Goal: Task Accomplishment & Management: Manage account settings

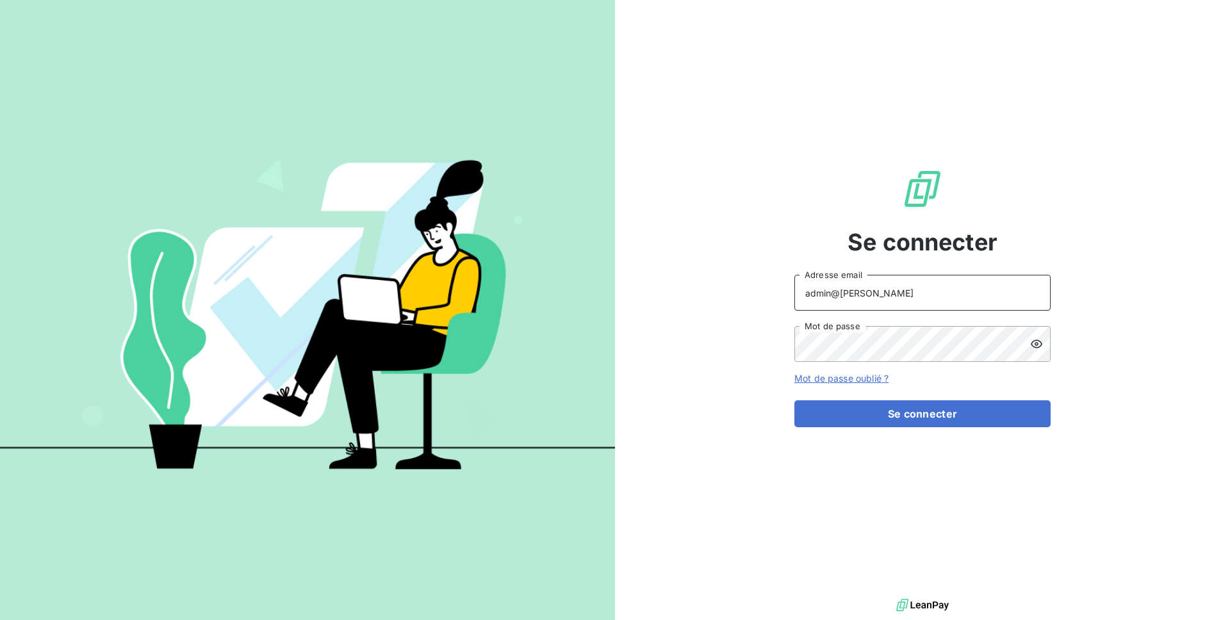
click at [900, 290] on input "admin@[PERSON_NAME]" at bounding box center [922, 293] width 256 height 36
type input "admin@textiss"
click at [915, 431] on div "Se connecter admin@textiss Adresse email Mot de passe Mot de passe oublié ? Se …" at bounding box center [922, 298] width 256 height 596
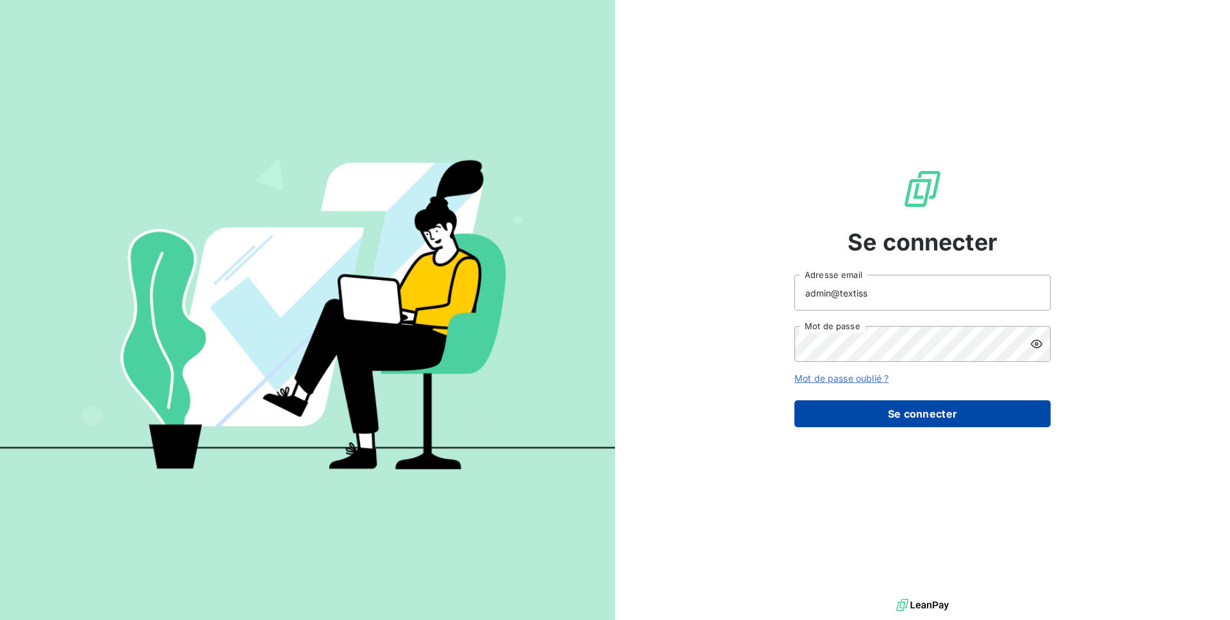
click at [915, 419] on button "Se connecter" at bounding box center [922, 413] width 256 height 27
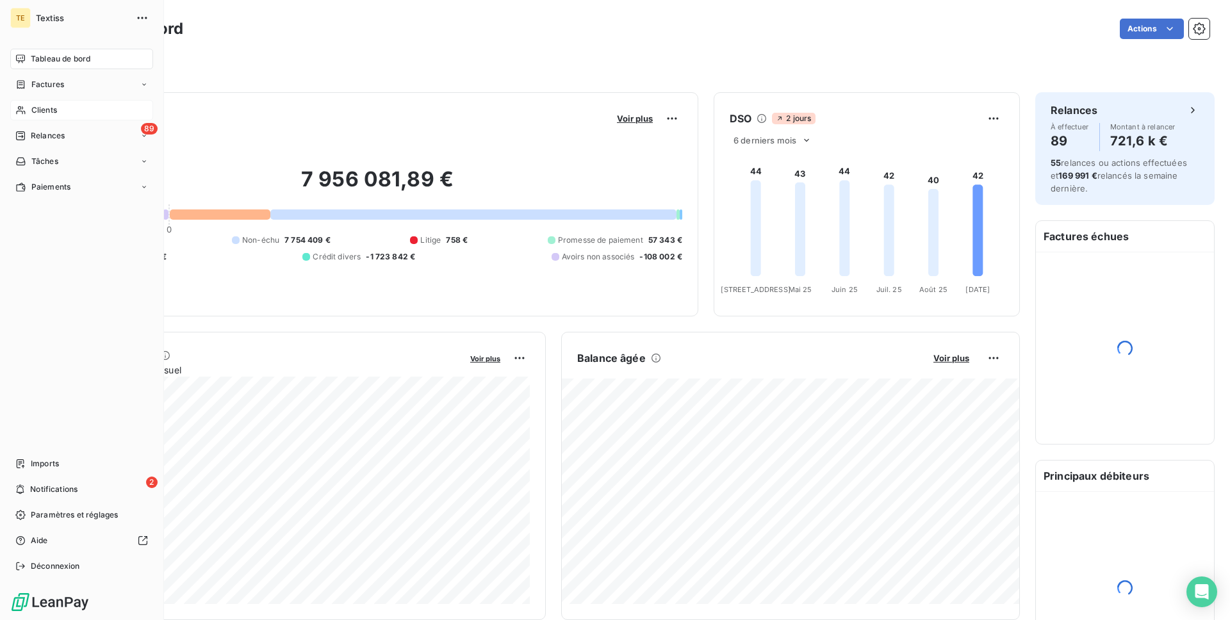
click at [35, 108] on span "Clients" at bounding box center [44, 110] width 26 height 12
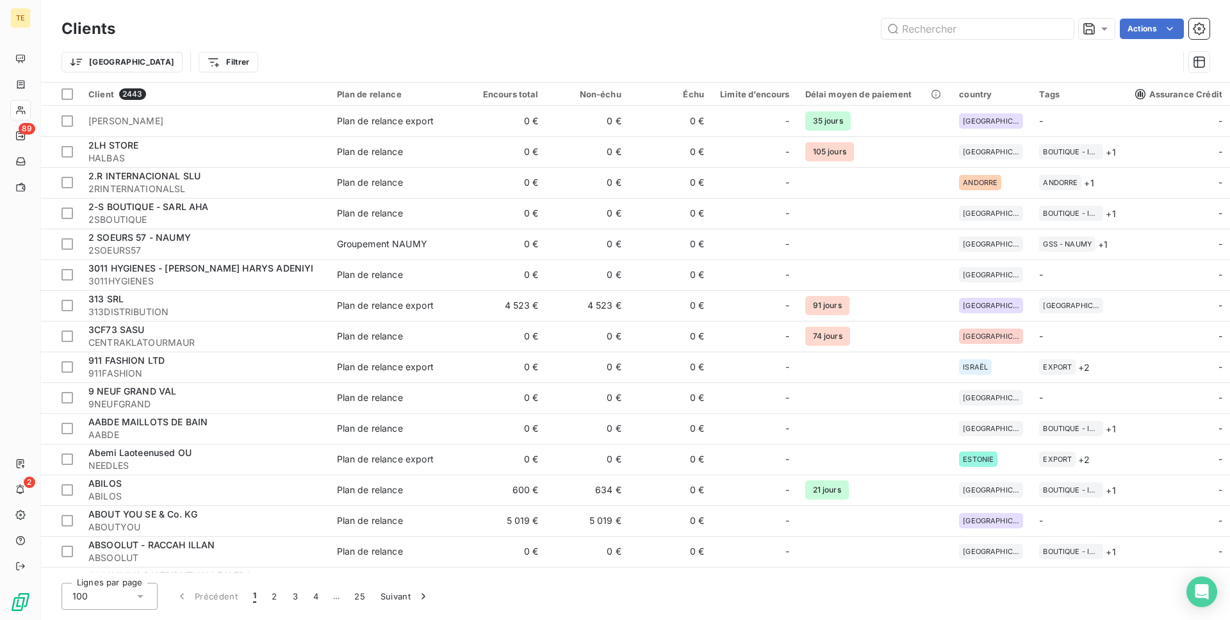
click at [286, 38] on div "Actions" at bounding box center [670, 29] width 1079 height 21
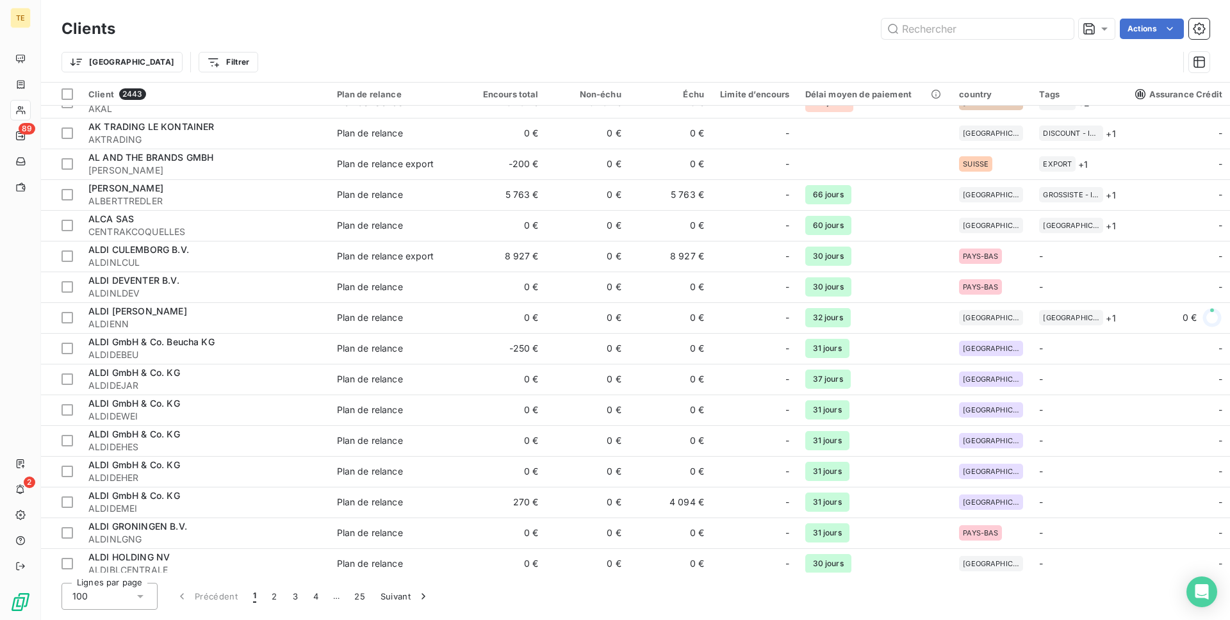
scroll to position [758, 0]
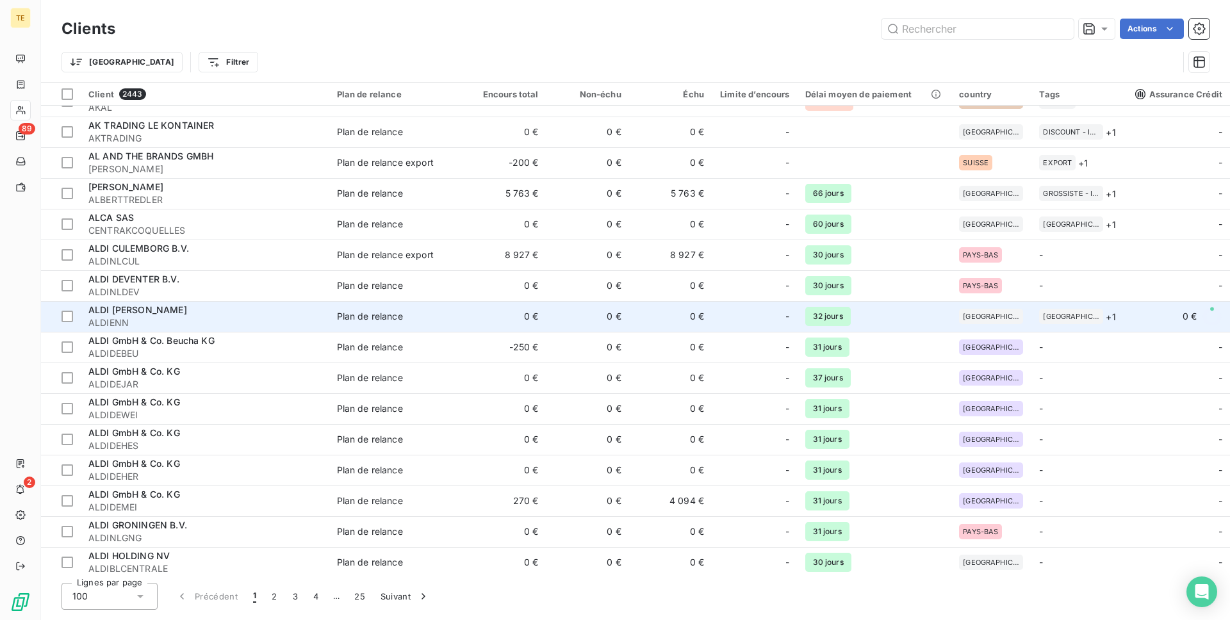
click at [249, 302] on td "ALDI ENNERY SARL ALDIENN" at bounding box center [205, 316] width 249 height 31
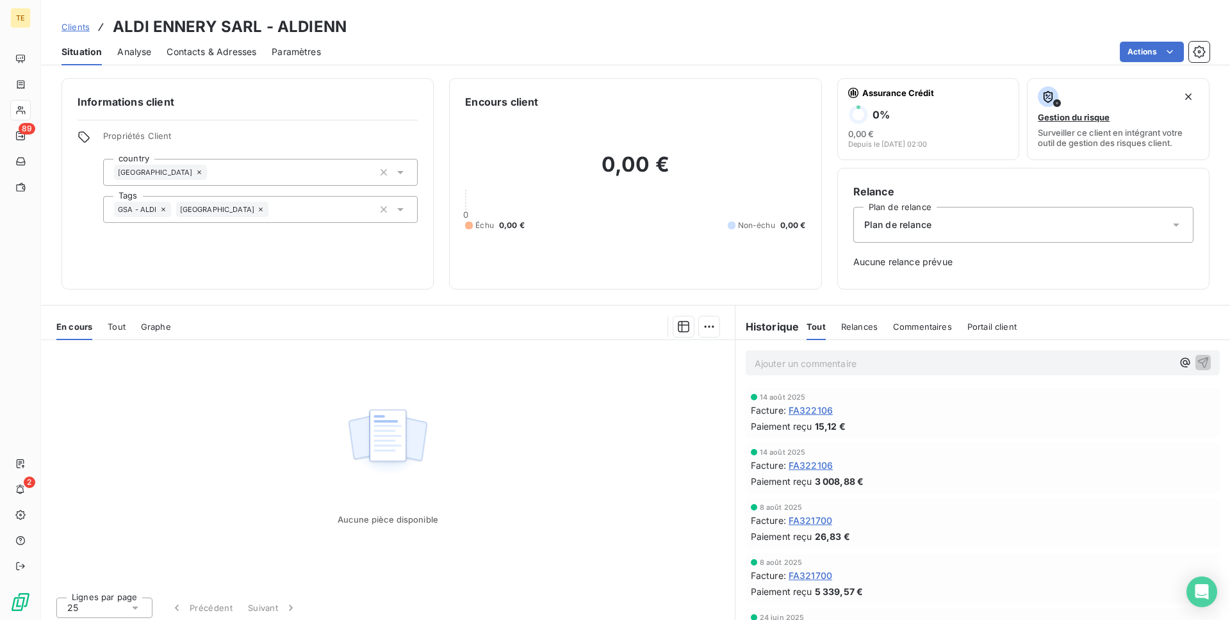
click at [131, 50] on span "Analyse" at bounding box center [134, 51] width 34 height 13
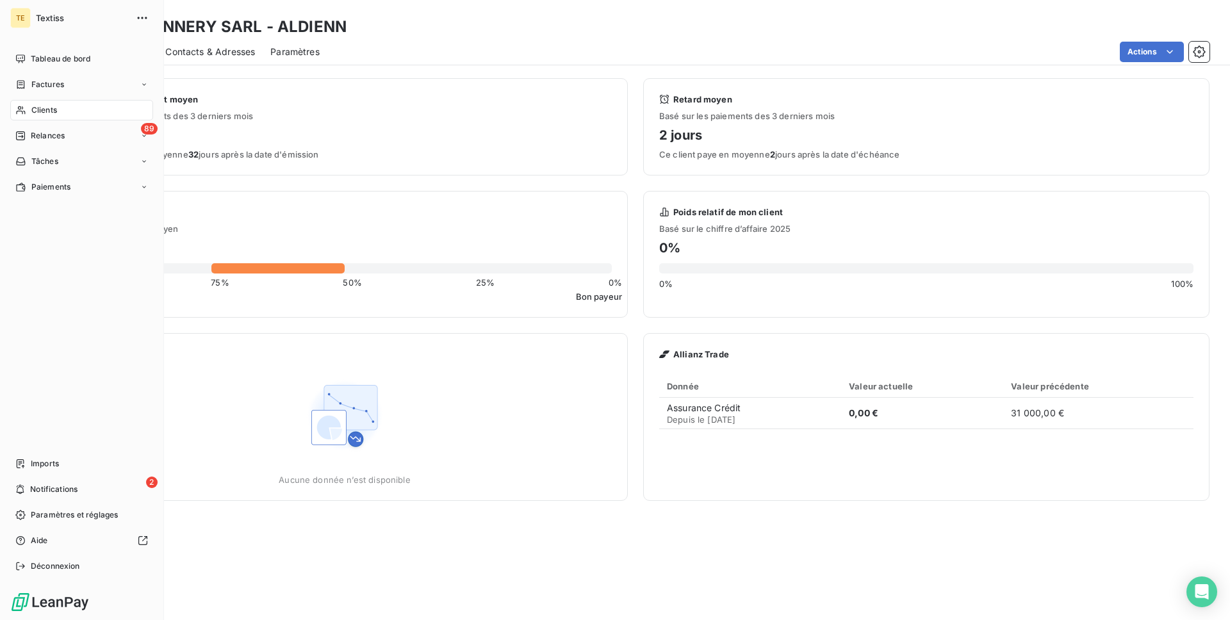
click at [47, 110] on span "Clients" at bounding box center [44, 110] width 26 height 12
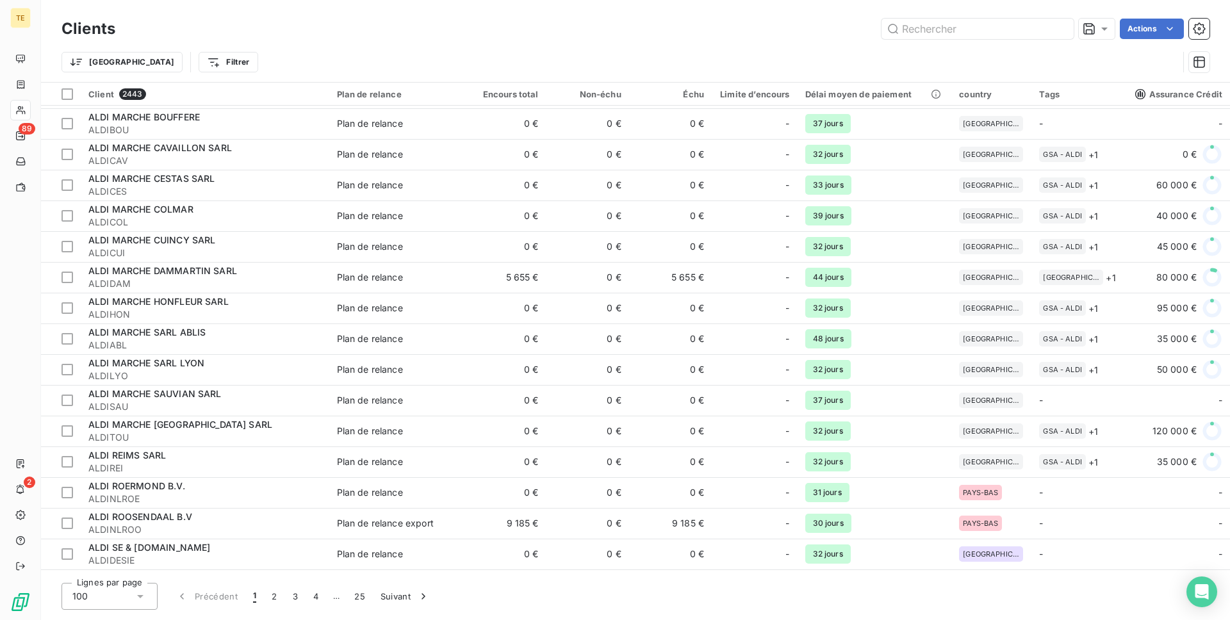
scroll to position [1292, 0]
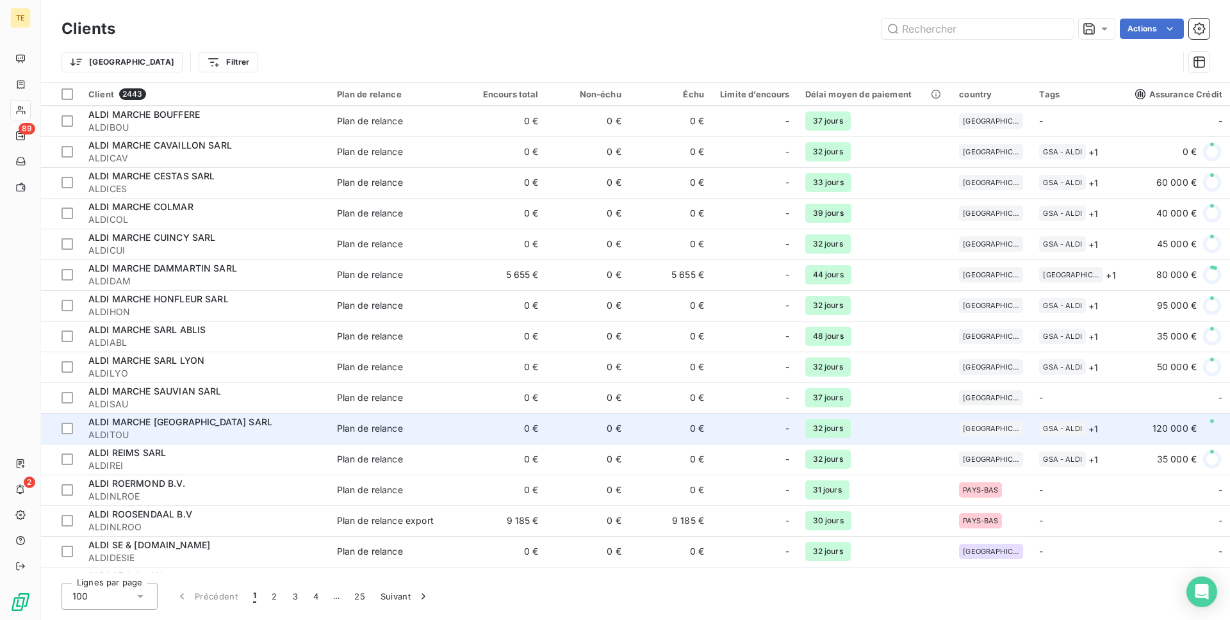
click at [272, 425] on span "ALDI MARCHE [GEOGRAPHIC_DATA] SARL" at bounding box center [180, 421] width 184 height 11
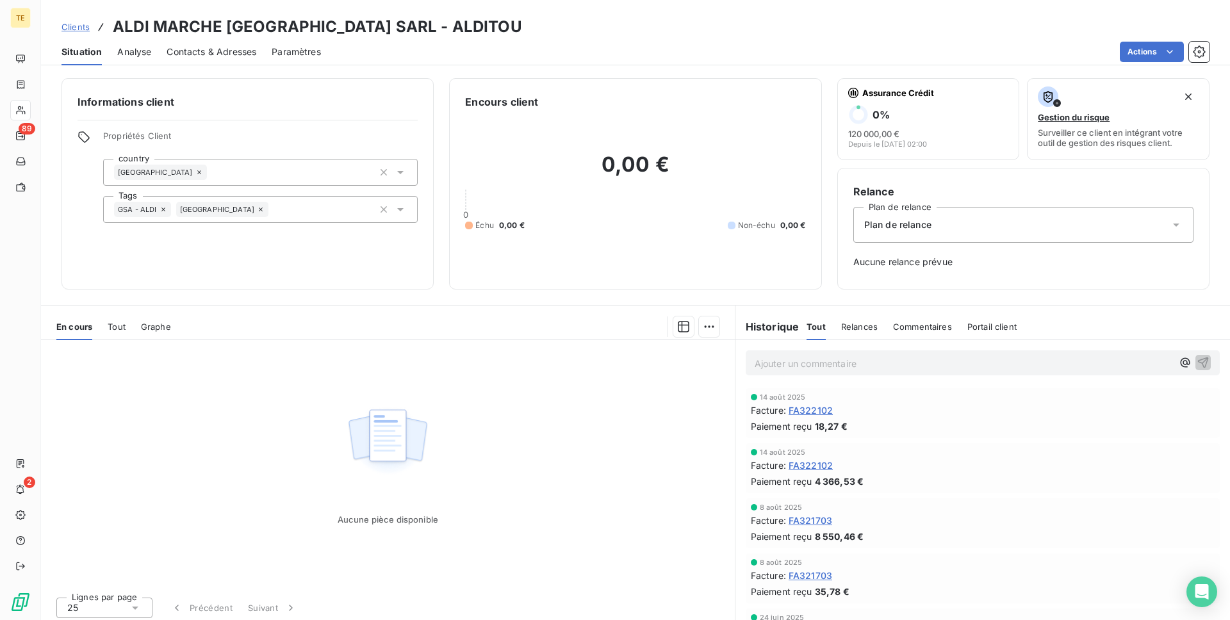
click at [139, 62] on div "Analyse" at bounding box center [134, 51] width 34 height 27
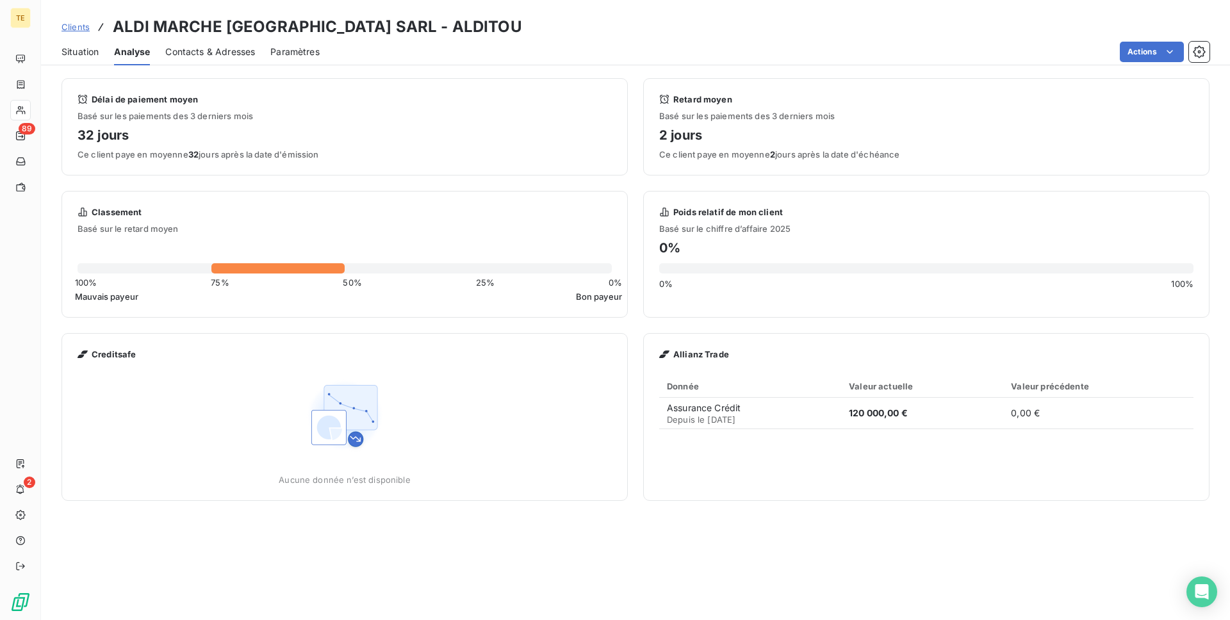
click at [74, 47] on span "Situation" at bounding box center [80, 51] width 37 height 13
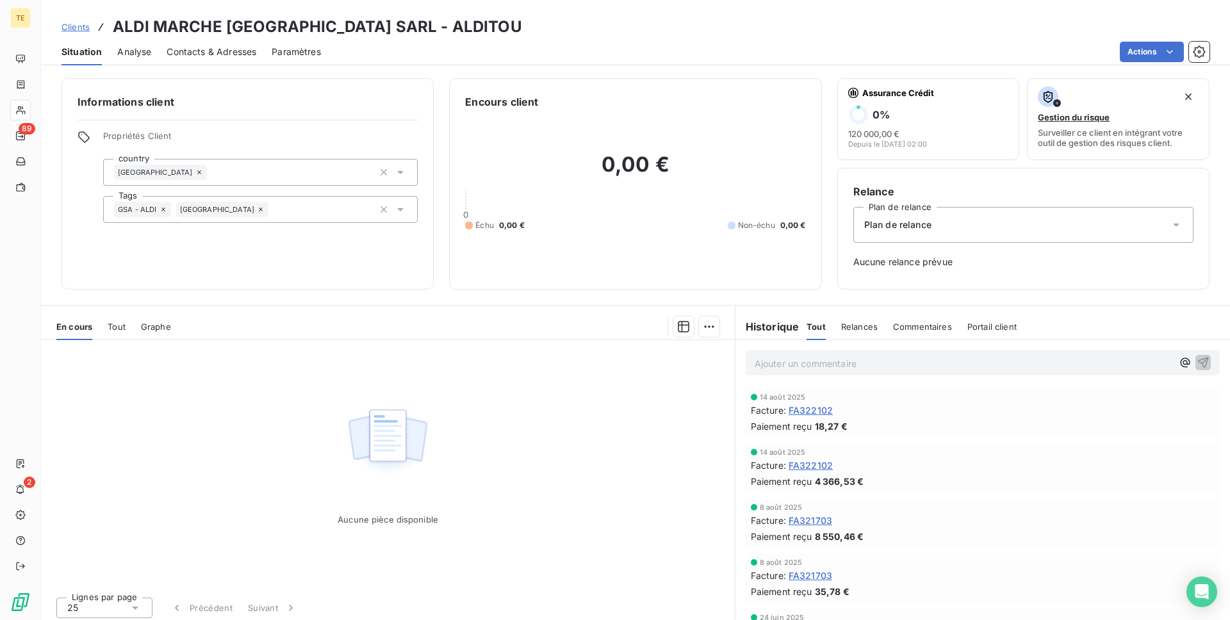
scroll to position [5, 0]
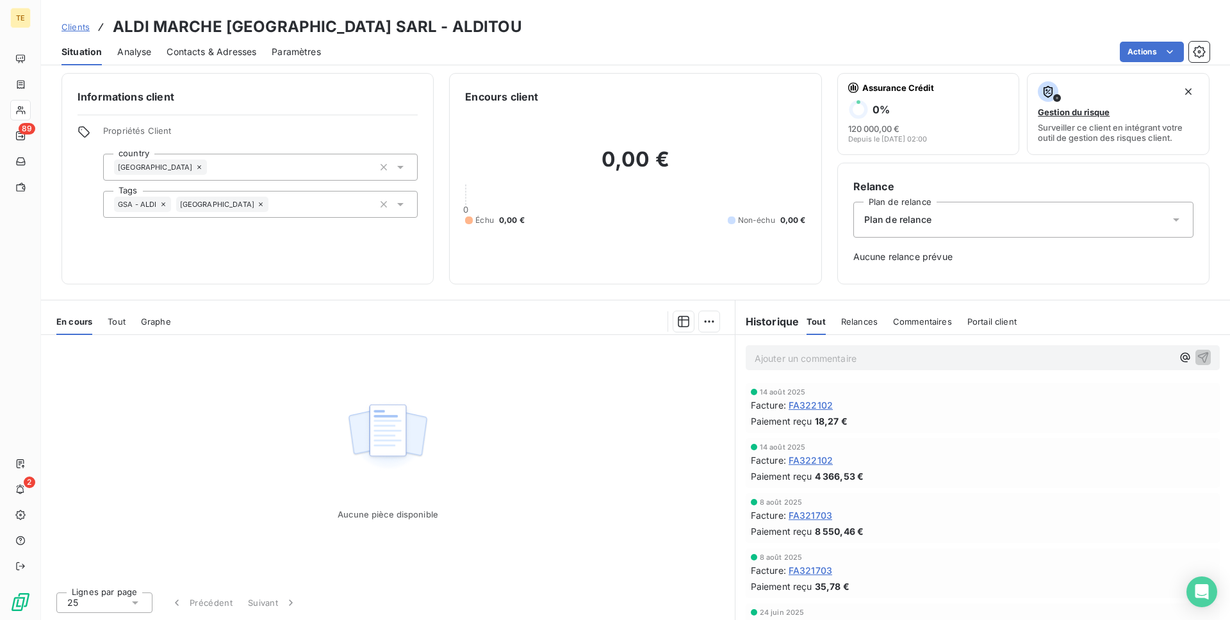
click at [142, 53] on span "Analyse" at bounding box center [134, 51] width 34 height 13
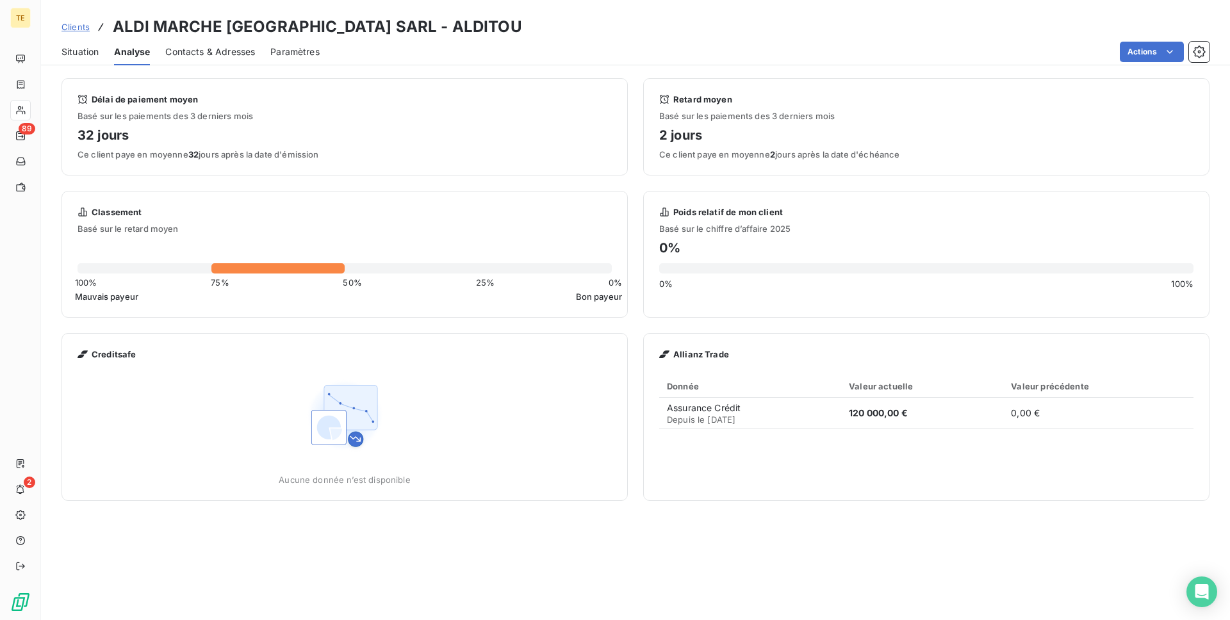
click at [94, 51] on span "Situation" at bounding box center [80, 51] width 37 height 13
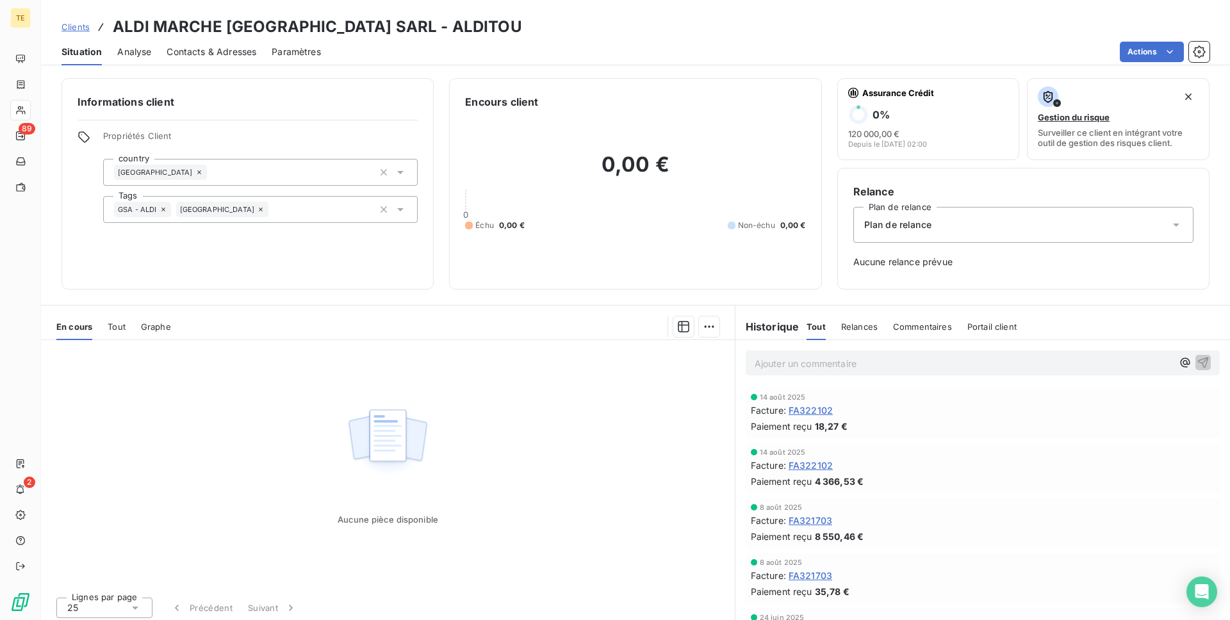
click at [73, 29] on span "Clients" at bounding box center [76, 27] width 28 height 10
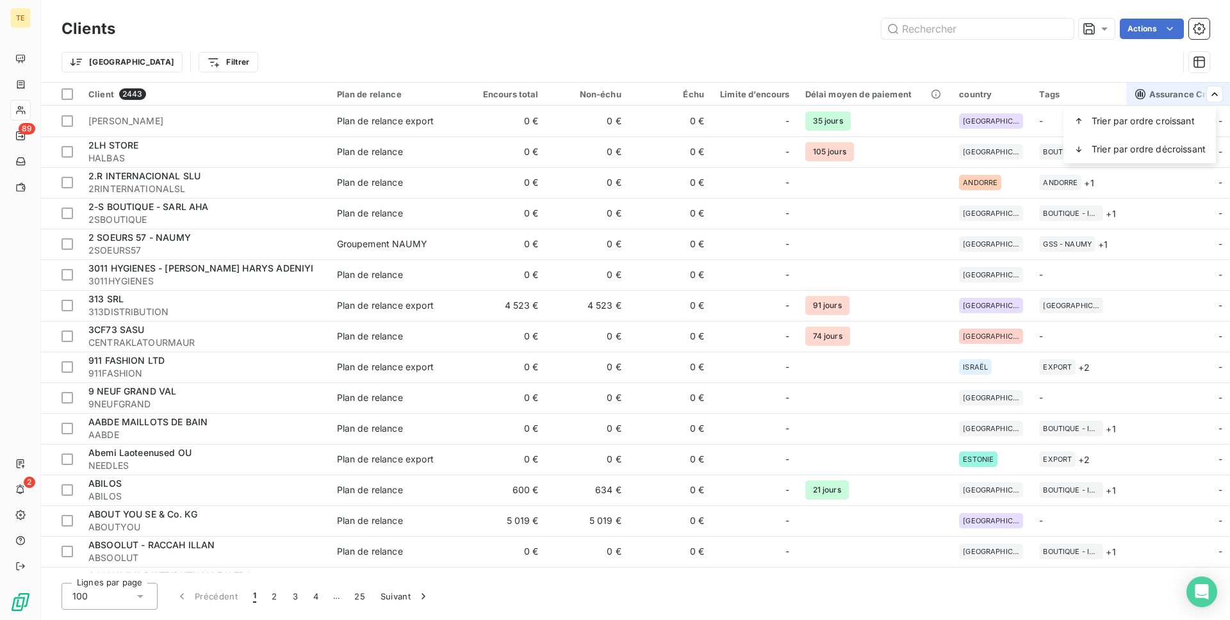
click at [944, 90] on html "TE 89 2 Clients Actions Trier Filtrer Client 2443 Plan de relance Encours total…" at bounding box center [615, 310] width 1230 height 620
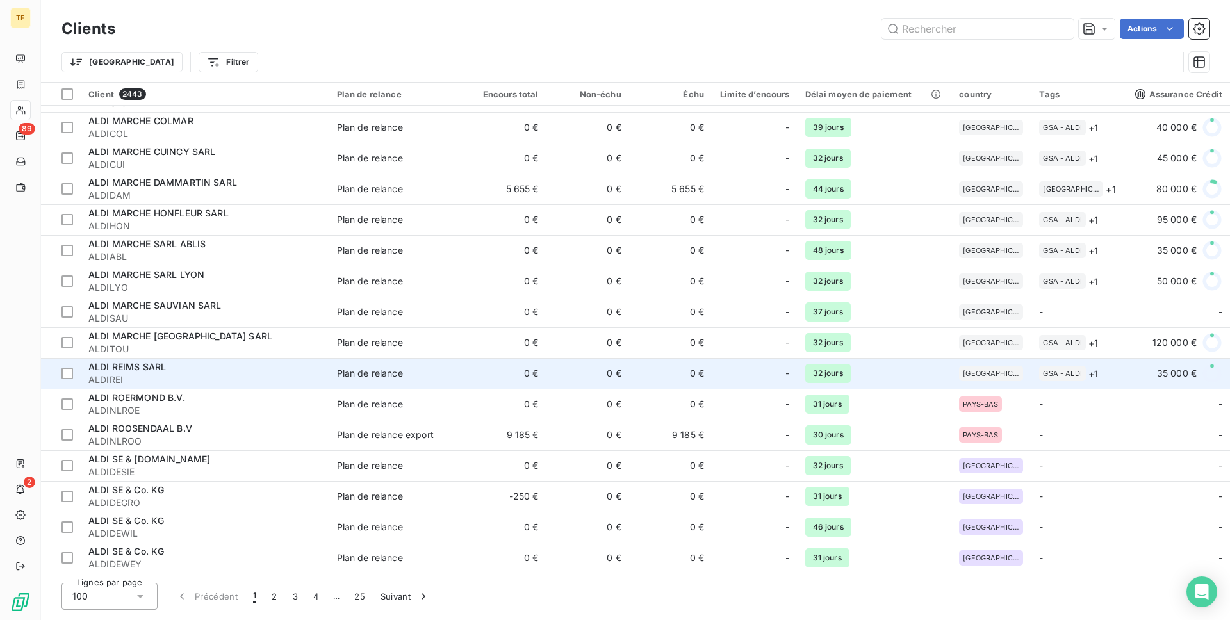
scroll to position [1379, 0]
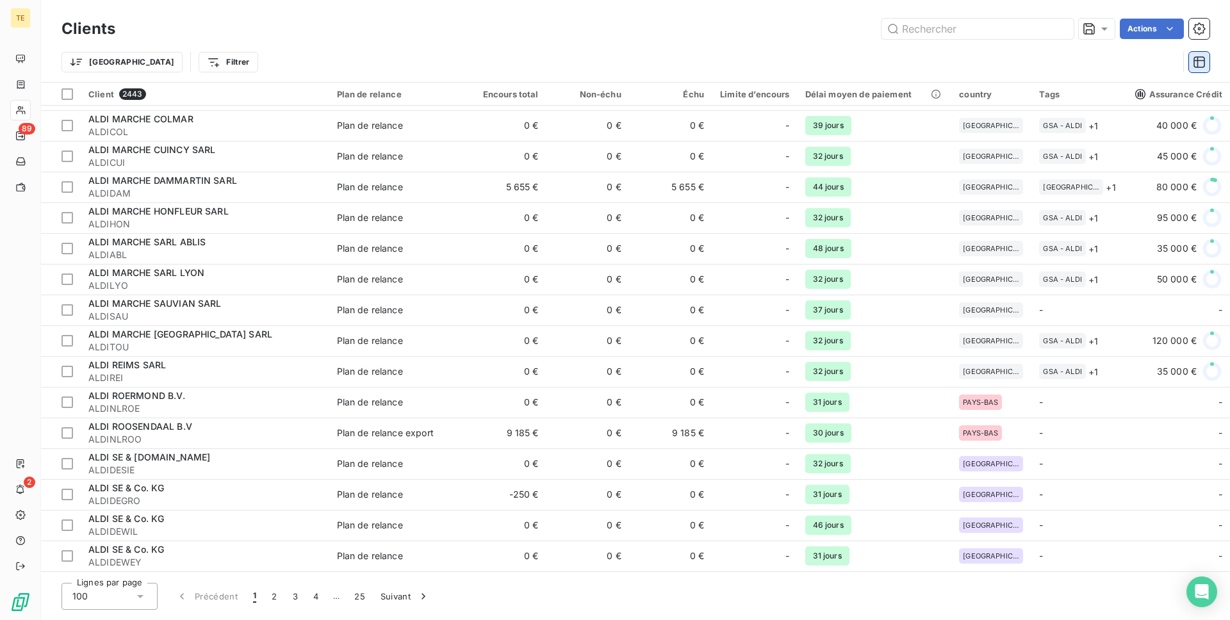
click at [1199, 68] on icon "button" at bounding box center [1199, 62] width 13 height 13
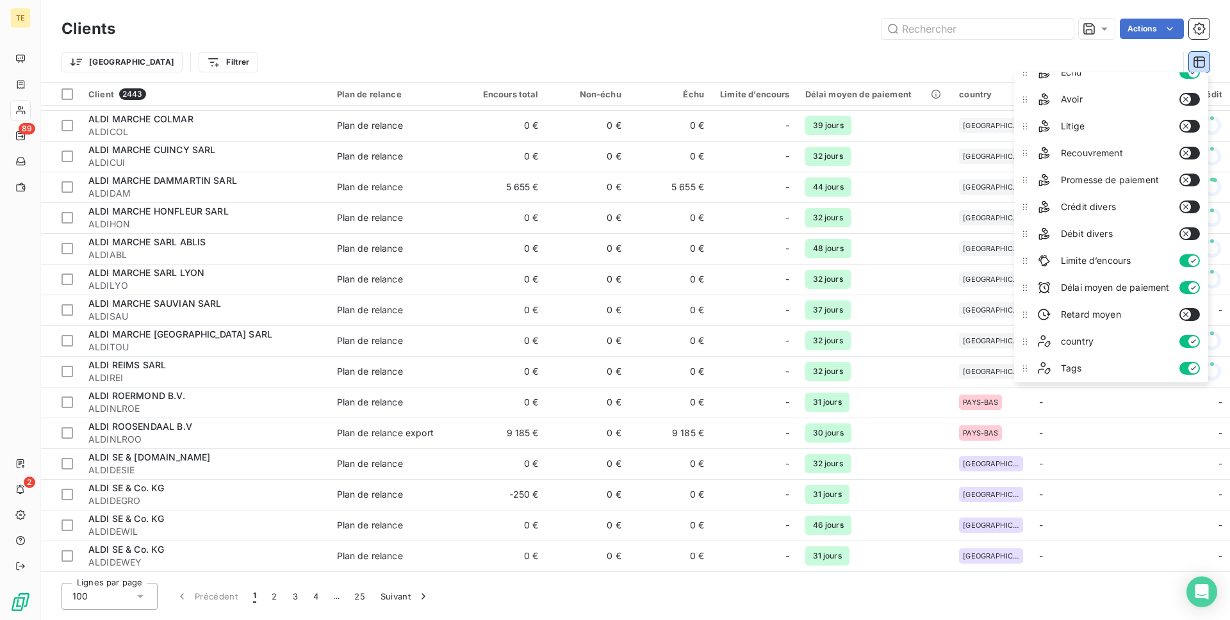
scroll to position [151, 0]
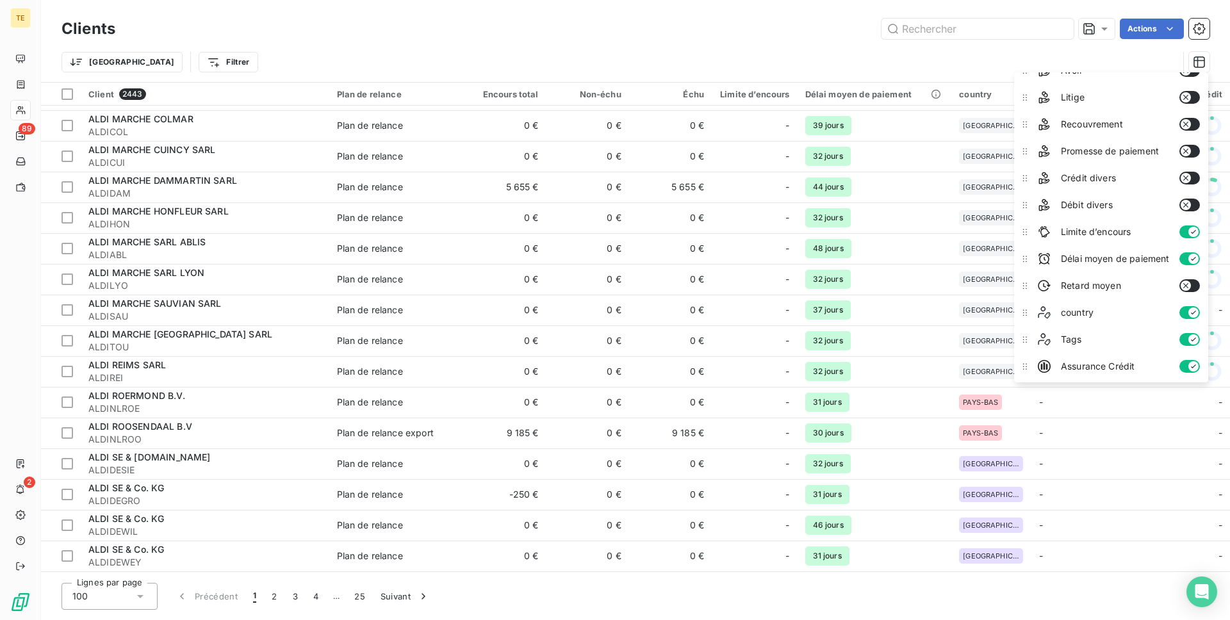
click at [1191, 313] on icon "button" at bounding box center [1193, 313] width 10 height 10
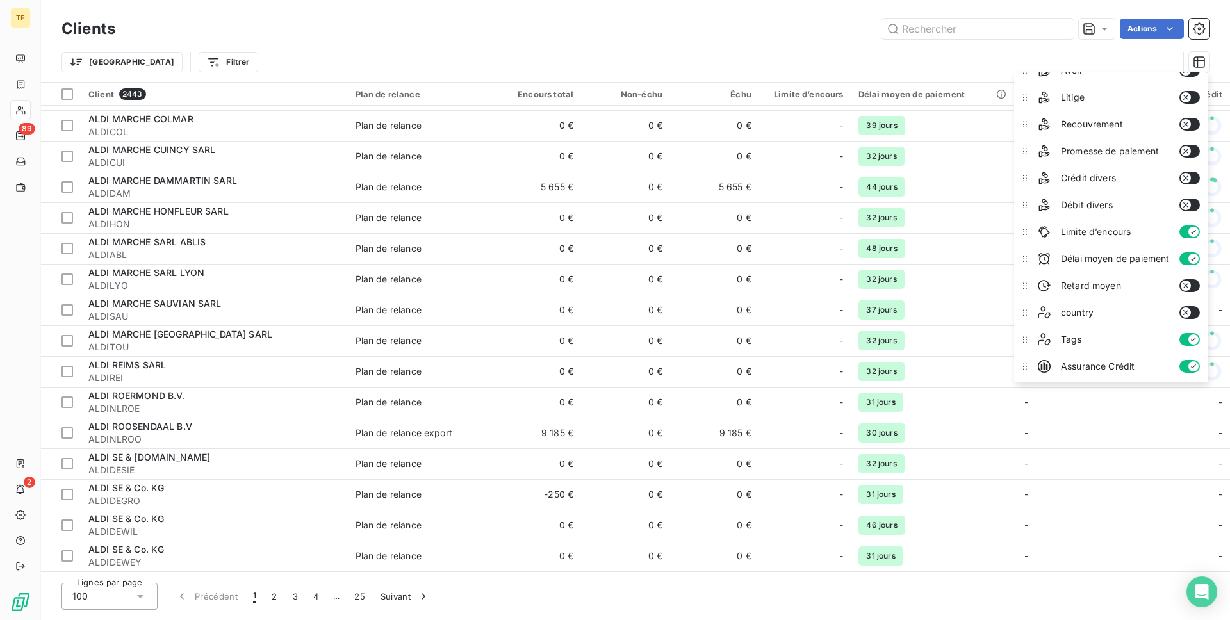
click at [1190, 314] on icon "button" at bounding box center [1186, 313] width 10 height 10
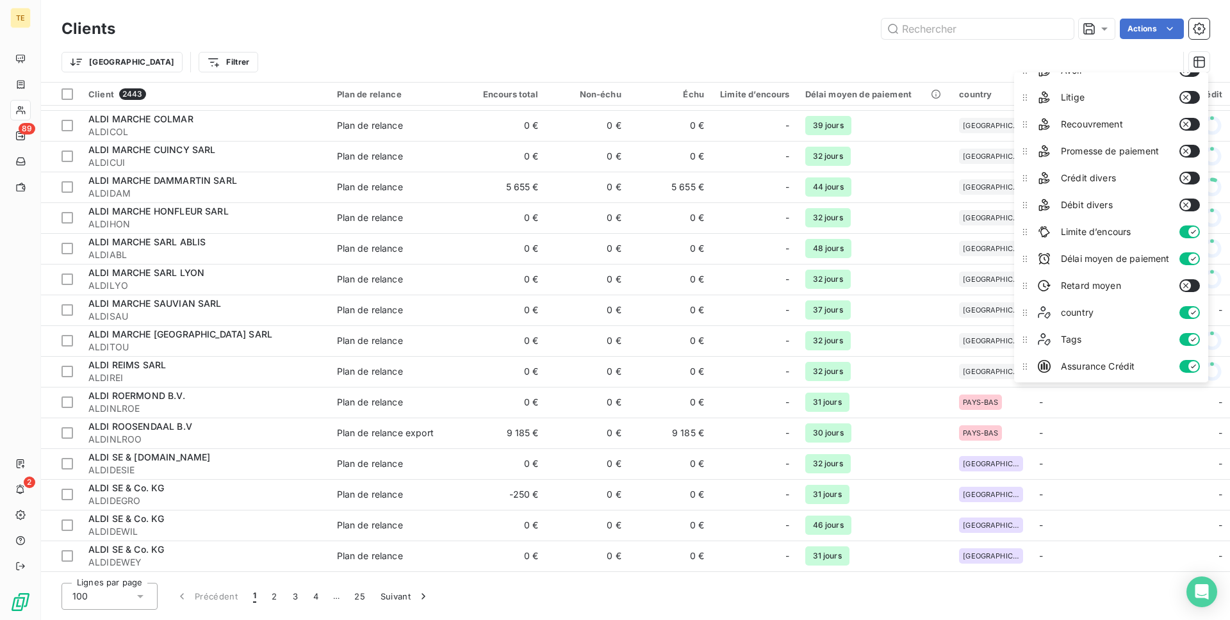
click at [1190, 314] on icon "button" at bounding box center [1193, 313] width 10 height 10
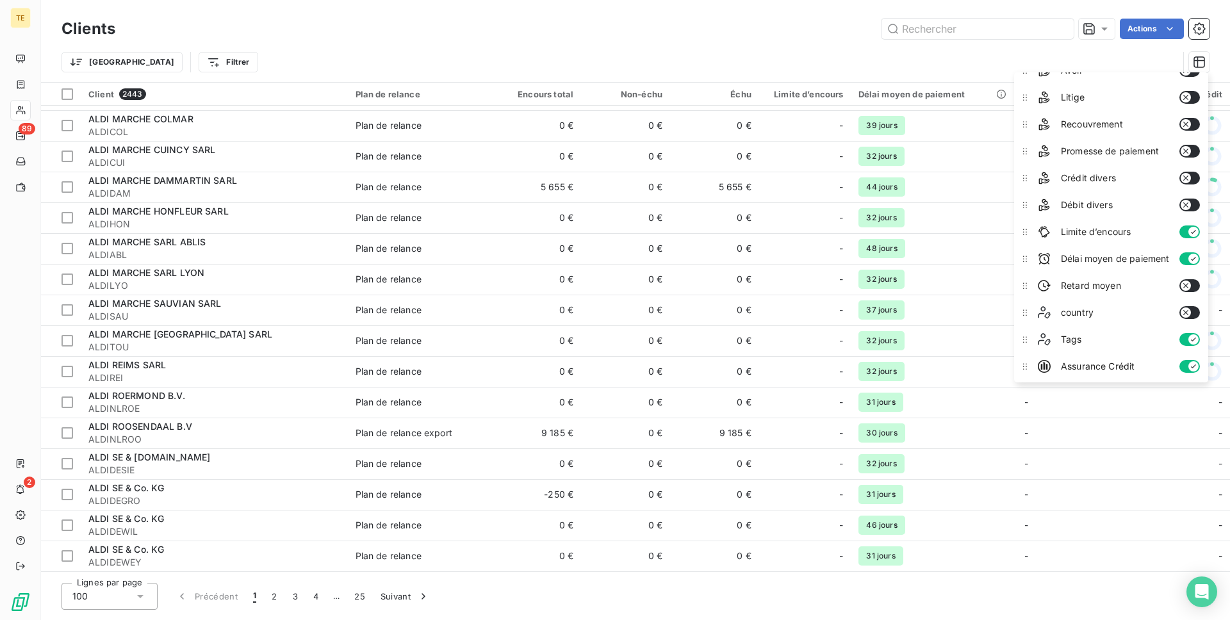
click at [1188, 337] on button "button" at bounding box center [1189, 339] width 21 height 13
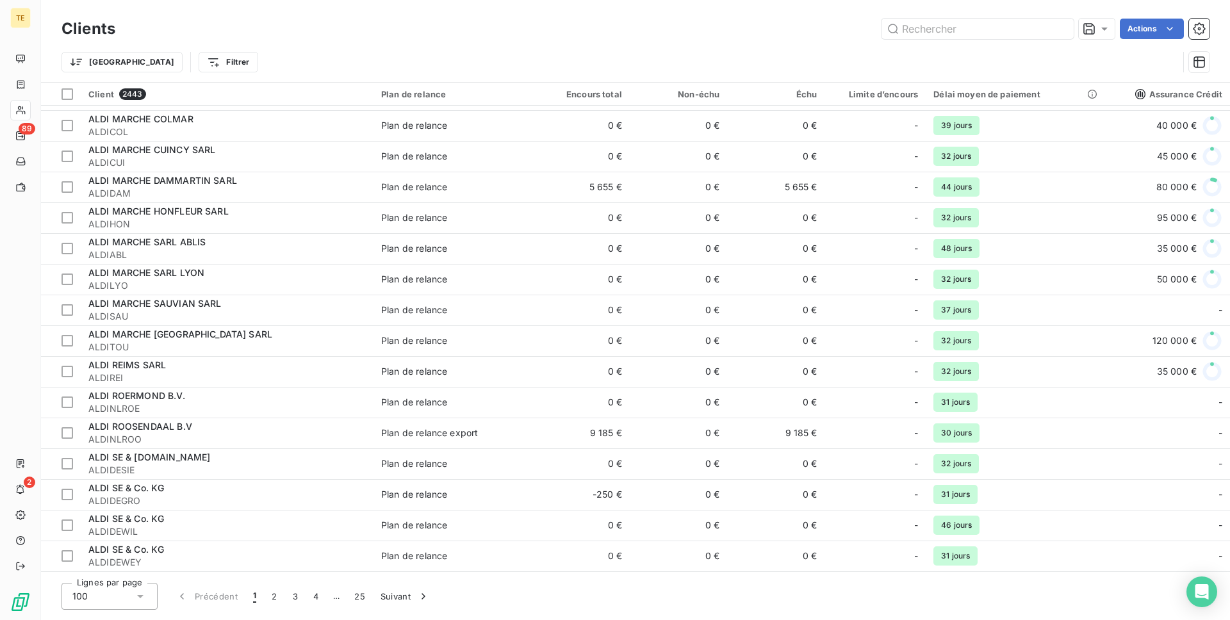
click at [860, 60] on div "Trier Filtrer" at bounding box center [620, 62] width 1117 height 24
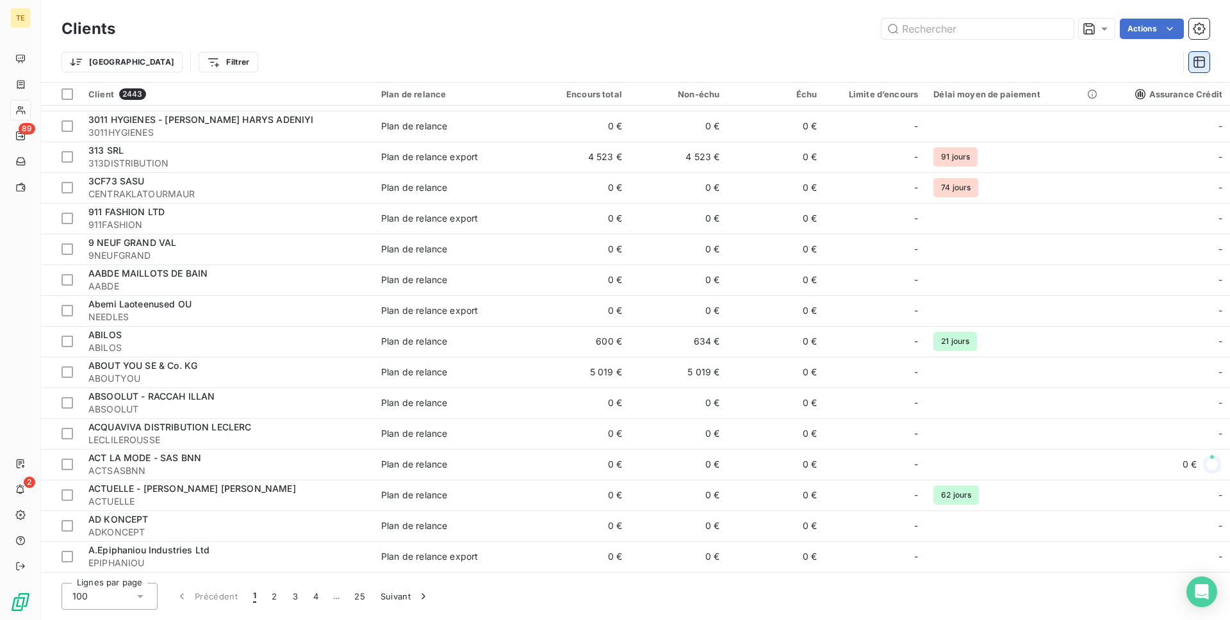
scroll to position [1379, 0]
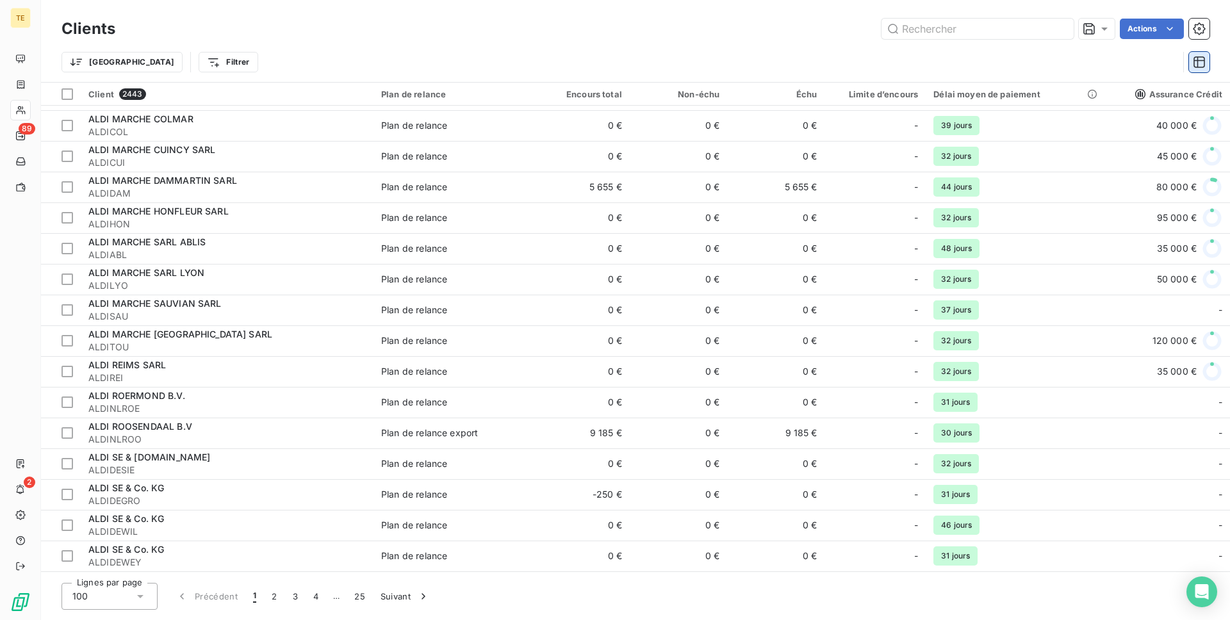
click at [1204, 65] on icon "button" at bounding box center [1200, 62] width 12 height 12
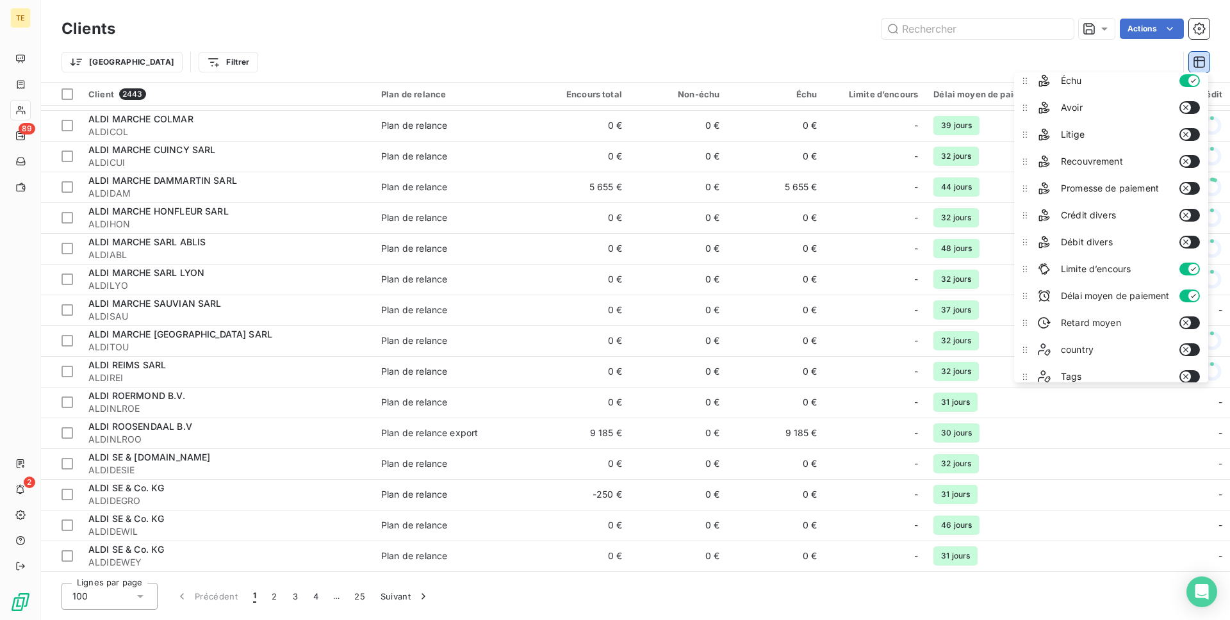
scroll to position [151, 0]
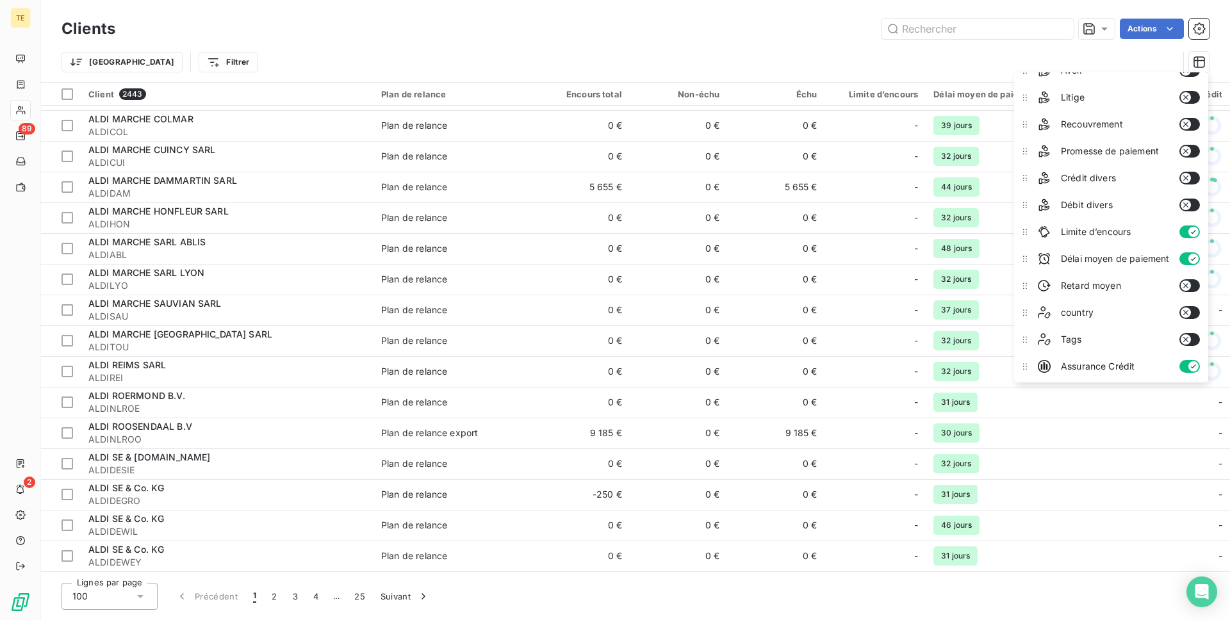
click at [1195, 312] on button "button" at bounding box center [1189, 312] width 21 height 13
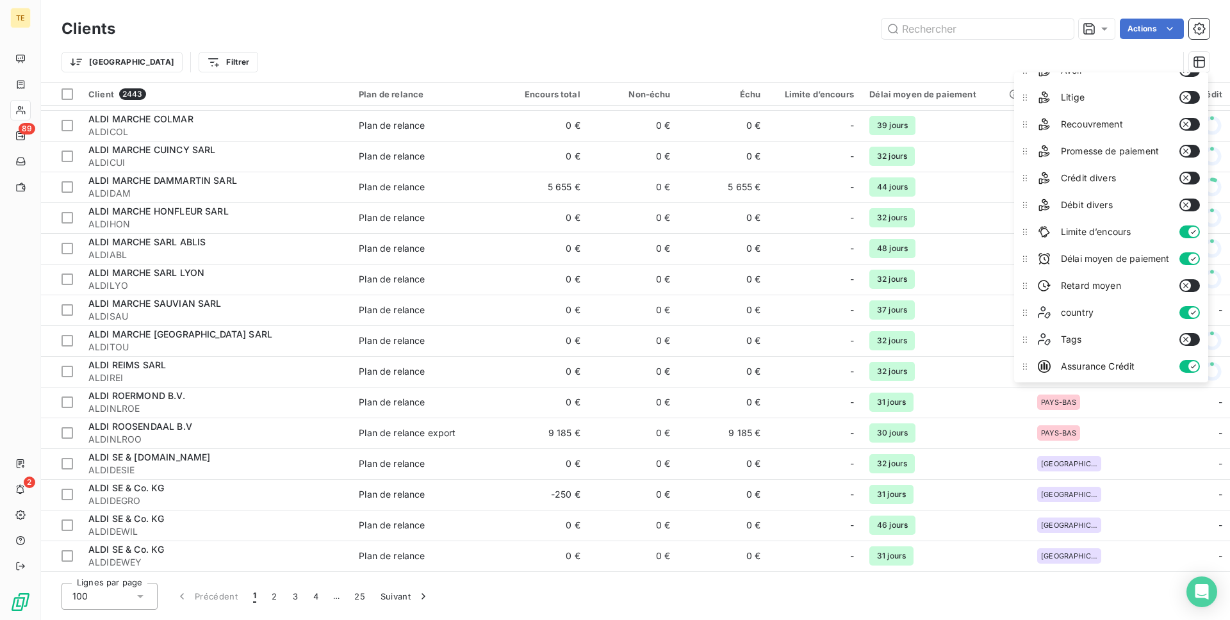
click at [1192, 338] on button "button" at bounding box center [1189, 339] width 21 height 13
